Goal: Task Accomplishment & Management: Manage account settings

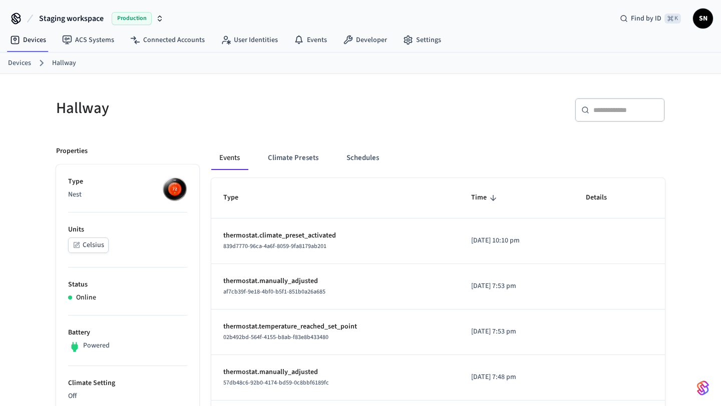
click at [357, 146] on button "Schedules" at bounding box center [362, 158] width 49 height 24
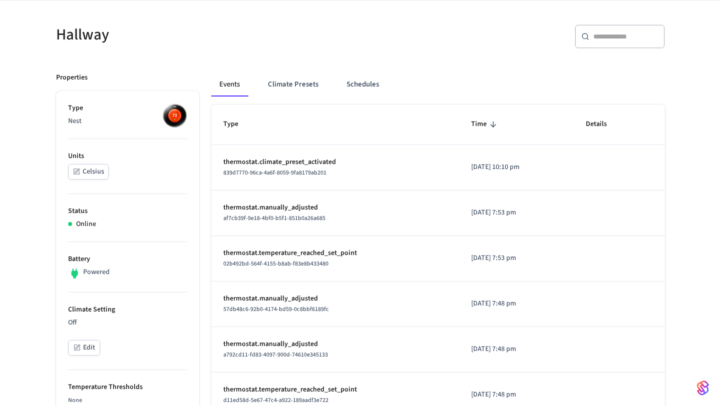
scroll to position [74, 0]
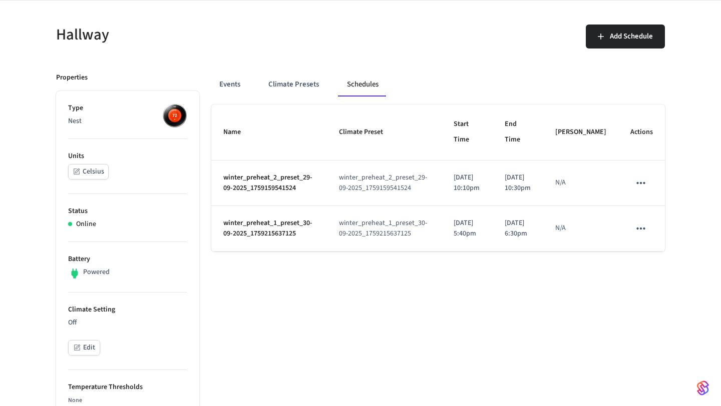
click at [636, 235] on icon "schedules table" at bounding box center [640, 228] width 13 height 13
click at [224, 81] on div at bounding box center [360, 203] width 721 height 406
click at [224, 81] on button "Events" at bounding box center [229, 85] width 37 height 24
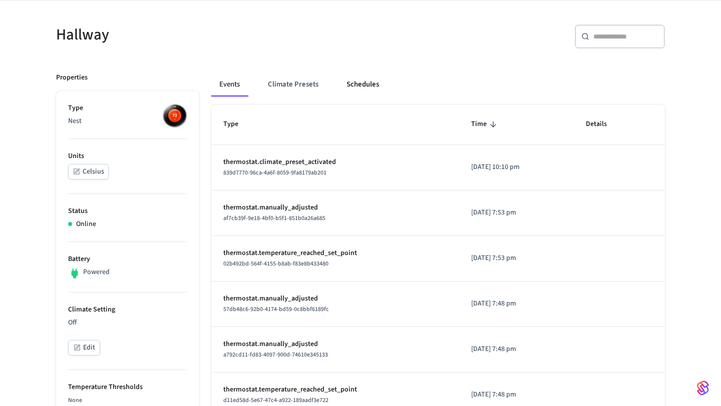
click at [352, 84] on button "Schedules" at bounding box center [362, 85] width 49 height 24
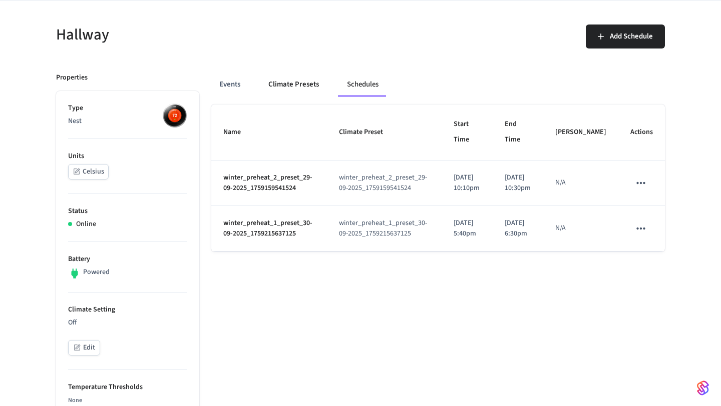
click at [279, 78] on button "Climate Presets" at bounding box center [293, 85] width 67 height 24
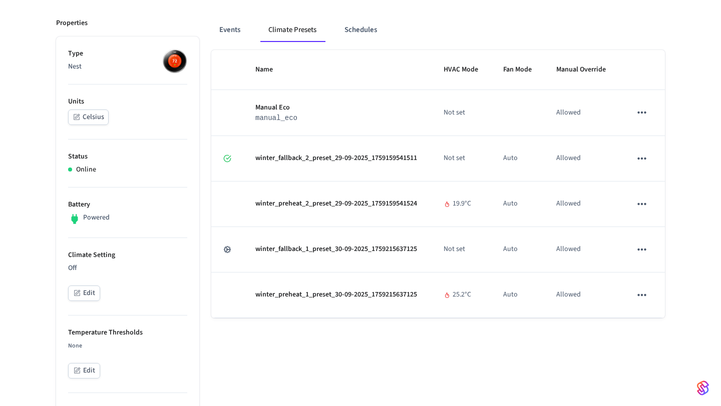
scroll to position [130, 0]
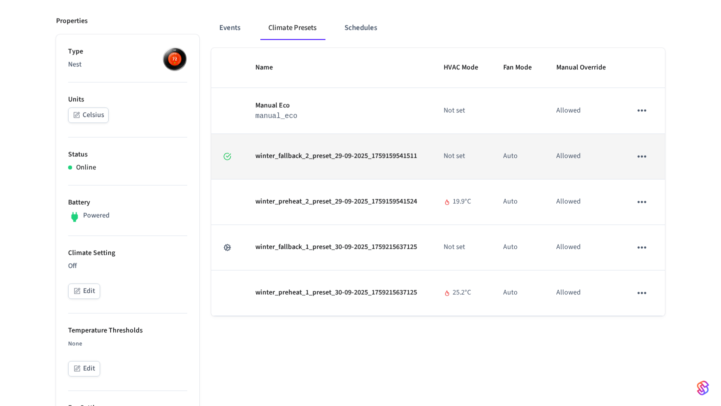
click at [647, 158] on icon "sticky table" at bounding box center [641, 156] width 13 height 13
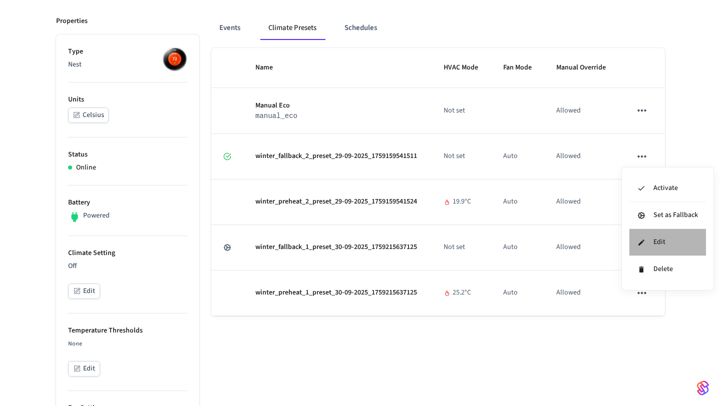
click at [647, 240] on li "Edit" at bounding box center [667, 242] width 77 height 27
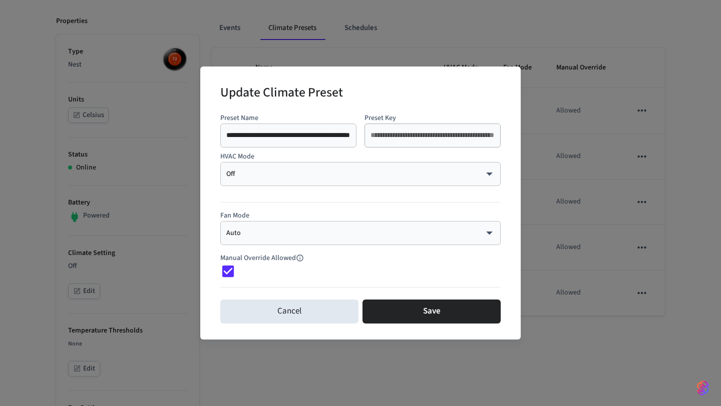
click at [363, 245] on div "Manual Override Allowed" at bounding box center [360, 262] width 280 height 34
click at [360, 233] on body "Staging workspace Production Find by ID ⌘ K SN Devices ACS Systems Connected Ac…" at bounding box center [360, 380] width 721 height 1020
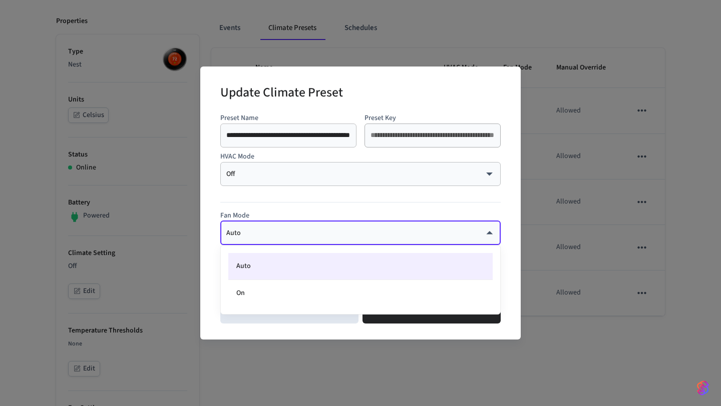
click at [315, 210] on div at bounding box center [360, 203] width 721 height 406
click at [311, 234] on body "Staging workspace Production Find by ID ⌘ K SN Devices ACS Systems Connected Ac…" at bounding box center [360, 380] width 721 height 1020
click at [318, 382] on div at bounding box center [360, 203] width 721 height 406
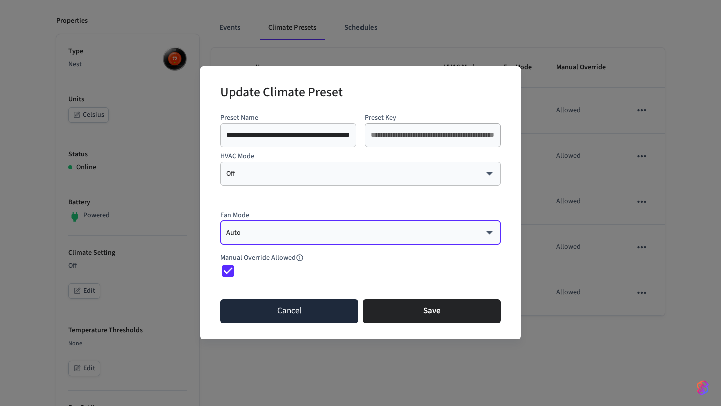
click at [278, 308] on button "Cancel" at bounding box center [289, 312] width 138 height 24
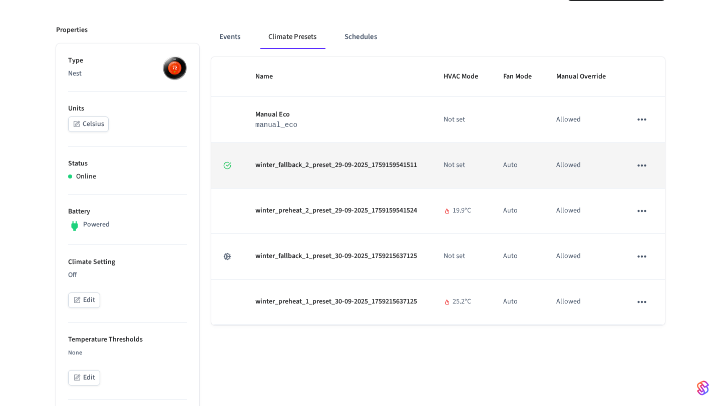
scroll to position [105, 0]
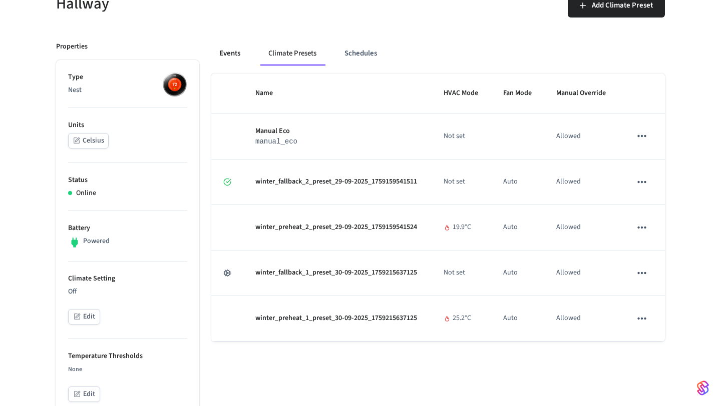
click at [248, 55] on button "Events" at bounding box center [229, 54] width 37 height 24
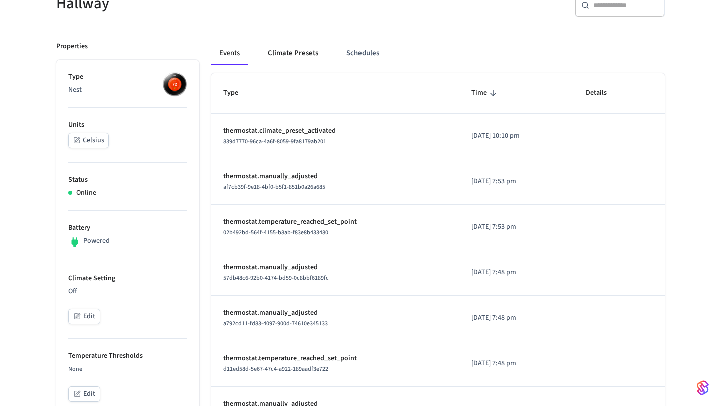
click at [287, 53] on button "Climate Presets" at bounding box center [293, 54] width 67 height 24
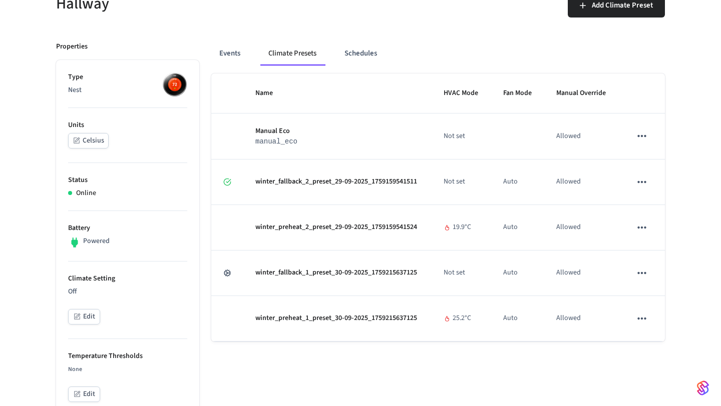
click at [86, 317] on button "Edit" at bounding box center [84, 317] width 32 height 16
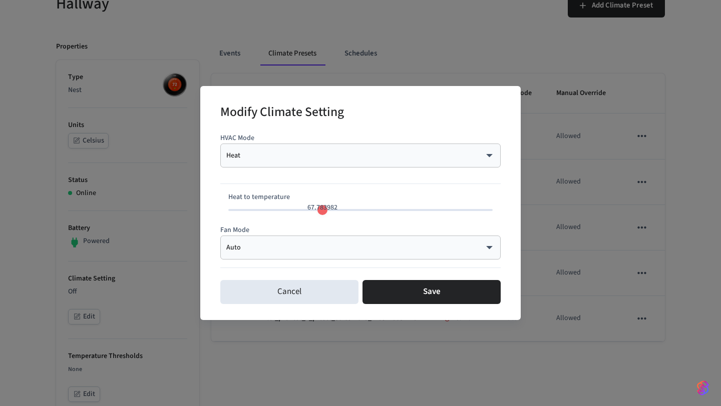
click at [284, 257] on div "Auto **** ​" at bounding box center [360, 248] width 280 height 24
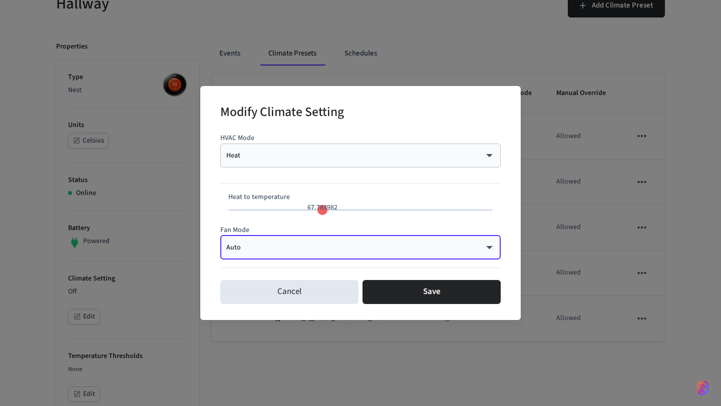
click at [285, 250] on body "Staging workspace Production Find by ID ⌘ K SN Devices ACS Systems Connected Ac…" at bounding box center [360, 405] width 721 height 1020
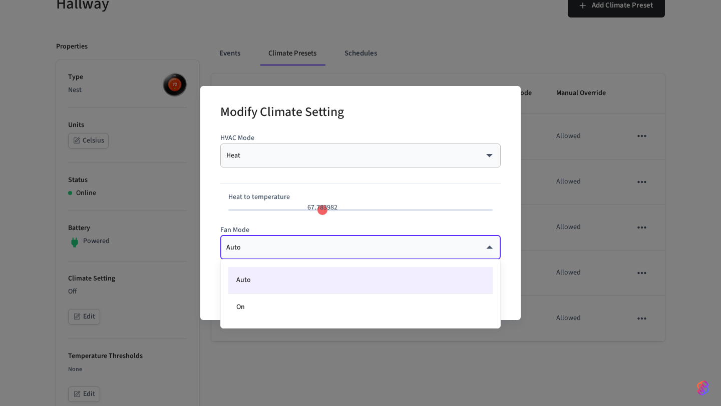
click at [320, 403] on div at bounding box center [360, 203] width 721 height 406
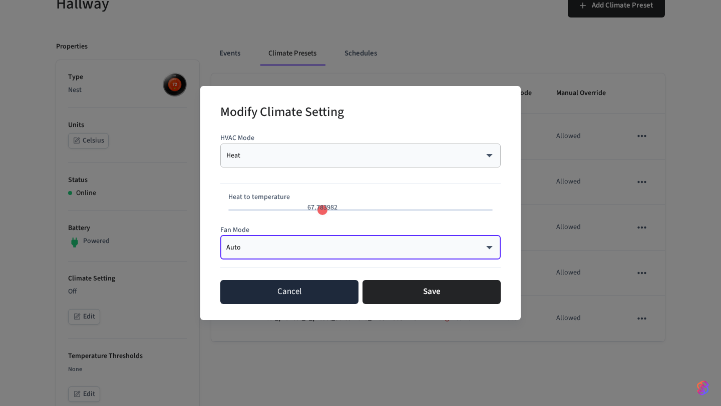
click at [303, 301] on button "Cancel" at bounding box center [289, 292] width 138 height 24
type input "**"
